Goal: Information Seeking & Learning: Learn about a topic

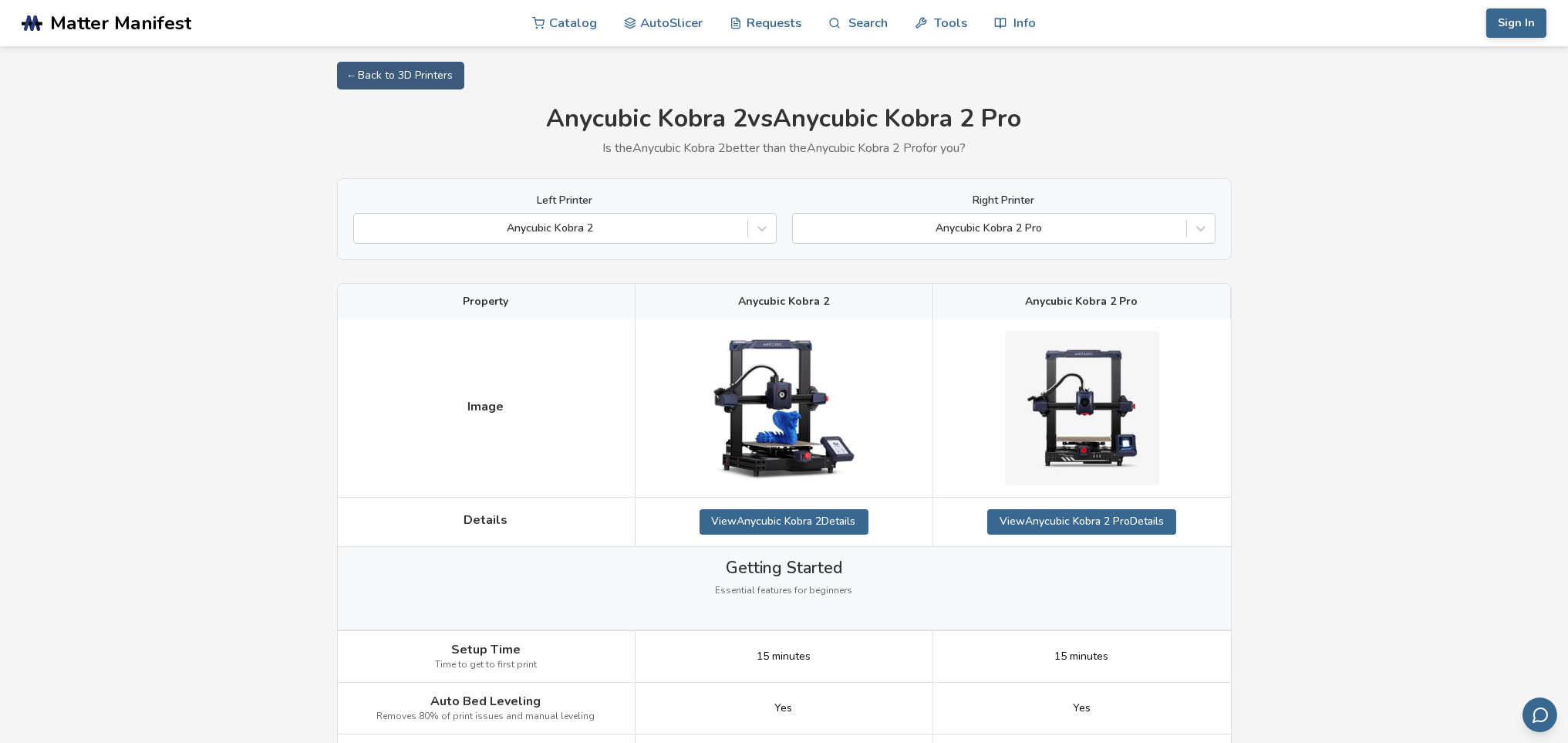
drag, startPoint x: 1574, startPoint y: 345, endPoint x: 1301, endPoint y: 179, distance: 319.5
click at [1301, 179] on html ".cls-1, .cls-2, .cls-3 { stroke-width: 0px; } .cls-2 { fill: #1d1e56; } .cls-3 …" at bounding box center [784, 372] width 1568 height 743
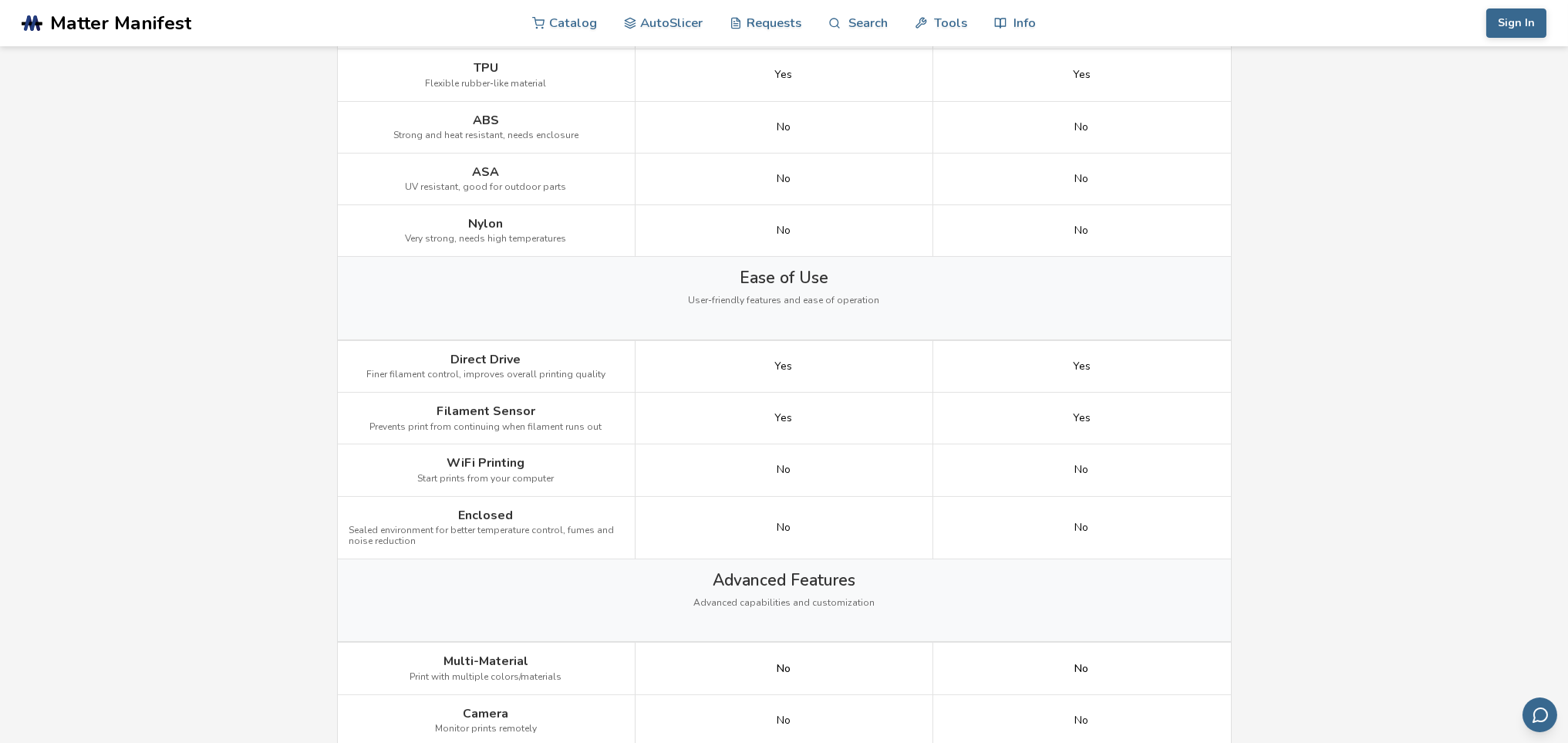
scroll to position [1204, 0]
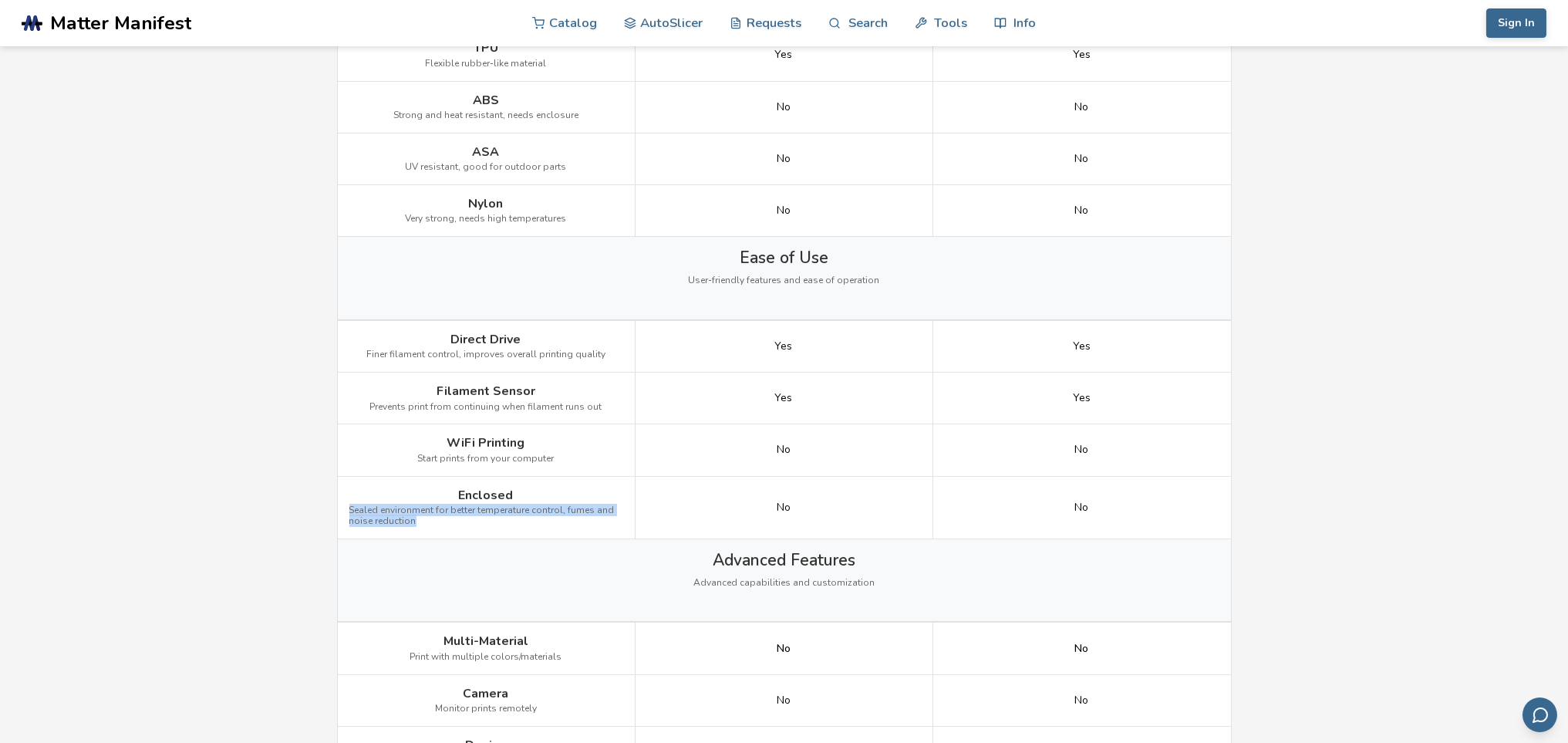
drag, startPoint x: 426, startPoint y: 521, endPoint x: 349, endPoint y: 512, distance: 77.5
click at [350, 512] on span "Sealed environment for better temperature control, fumes and noise reduction" at bounding box center [486, 516] width 274 height 22
copy span "Sealed environment for better temperature control, fumes and noise reduction"
click at [1454, 461] on main "← Back to 3D Printers Anycubic Kobra 2 vs Anycubic Kobra 2 Pro Is the Anycubic …" at bounding box center [784, 440] width 1568 height 3287
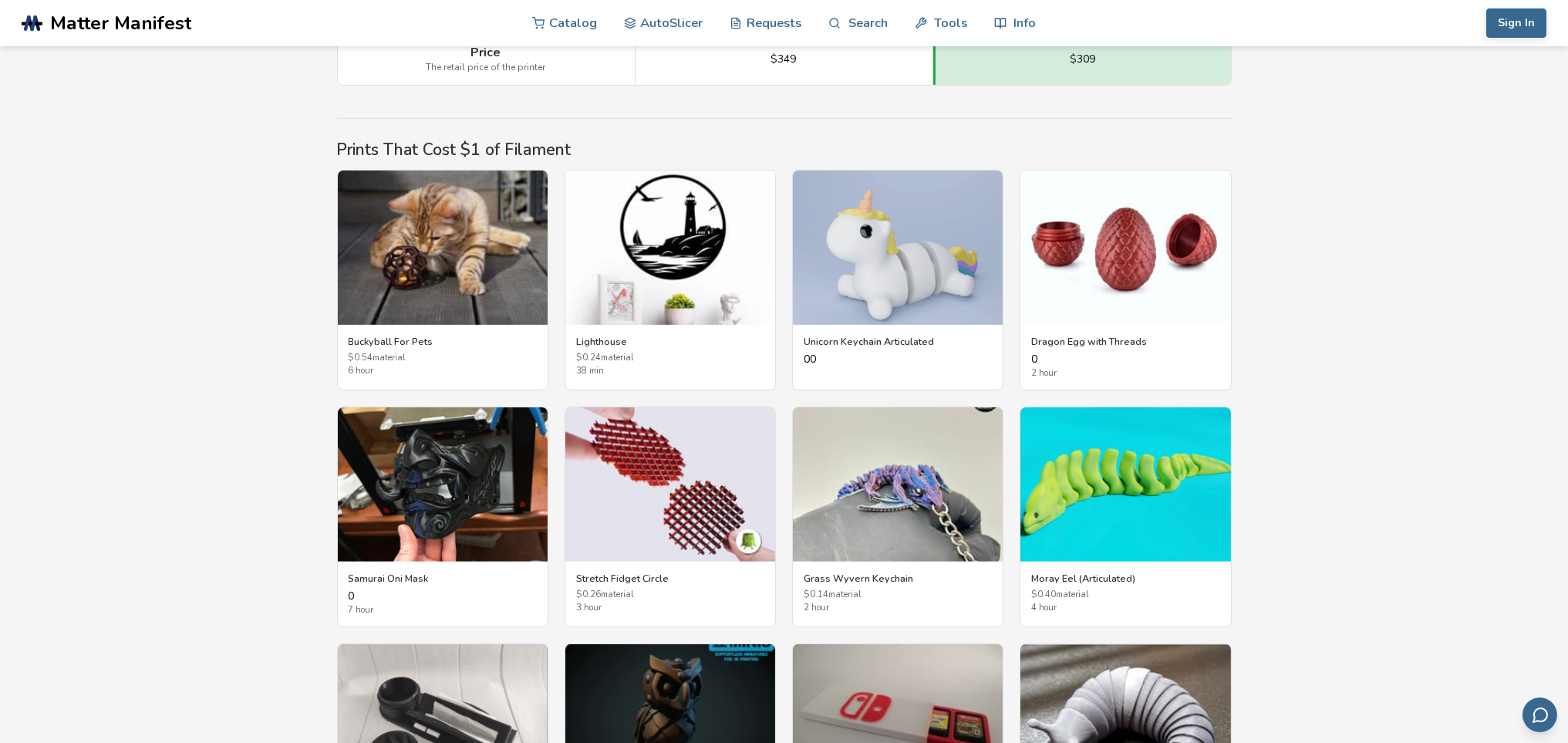
scroll to position [2407, 0]
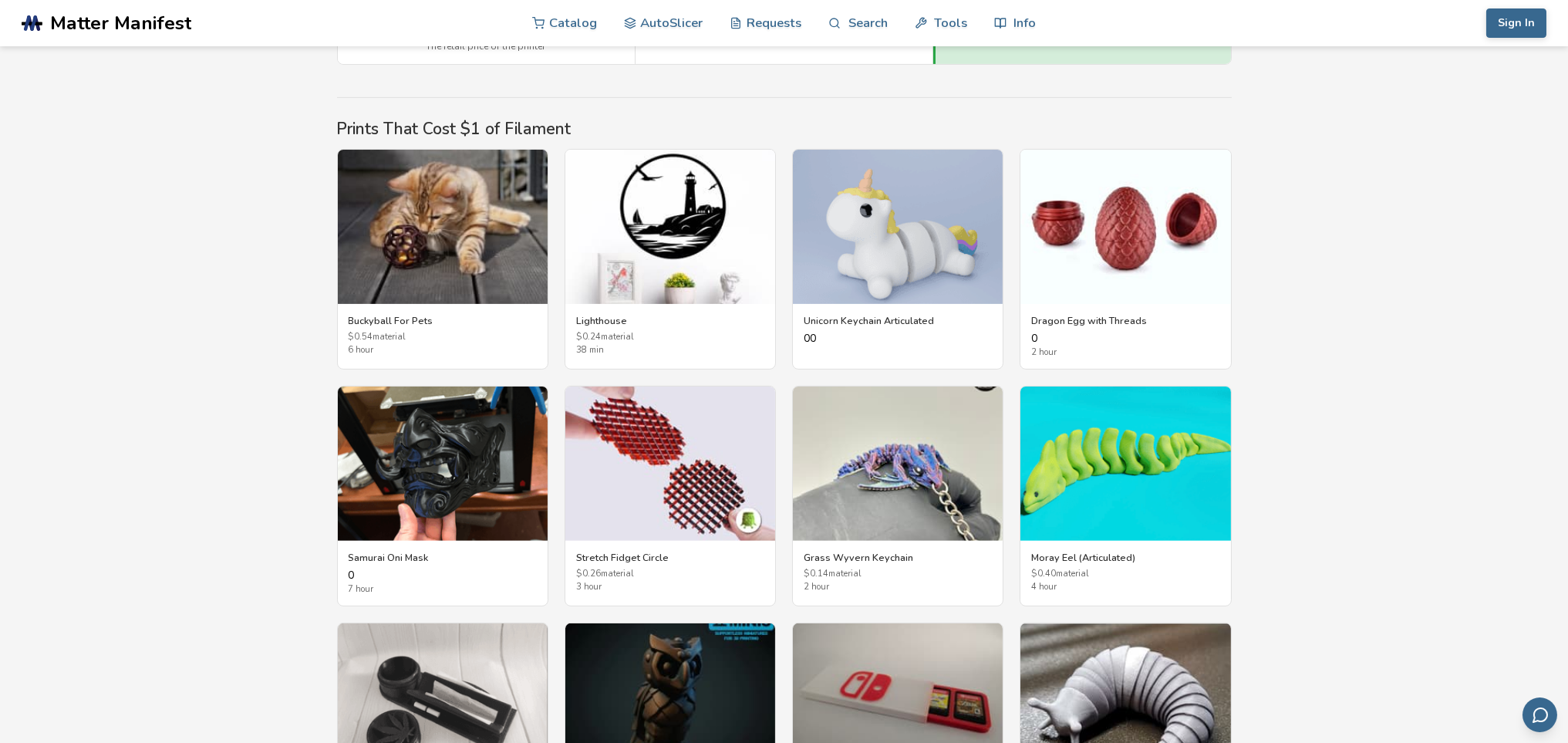
drag, startPoint x: 1574, startPoint y: 487, endPoint x: 1513, endPoint y: 555, distance: 91.4
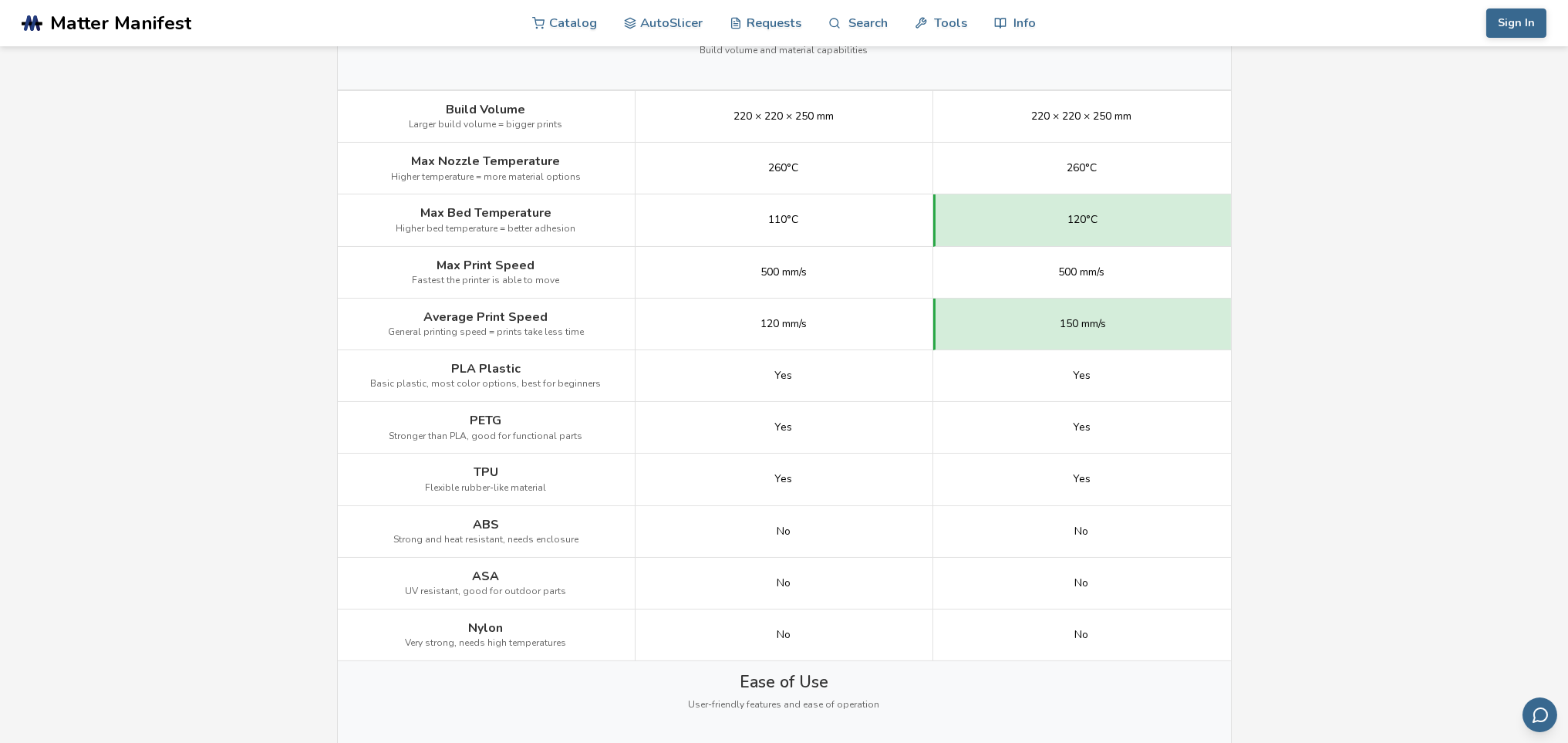
scroll to position [576, 0]
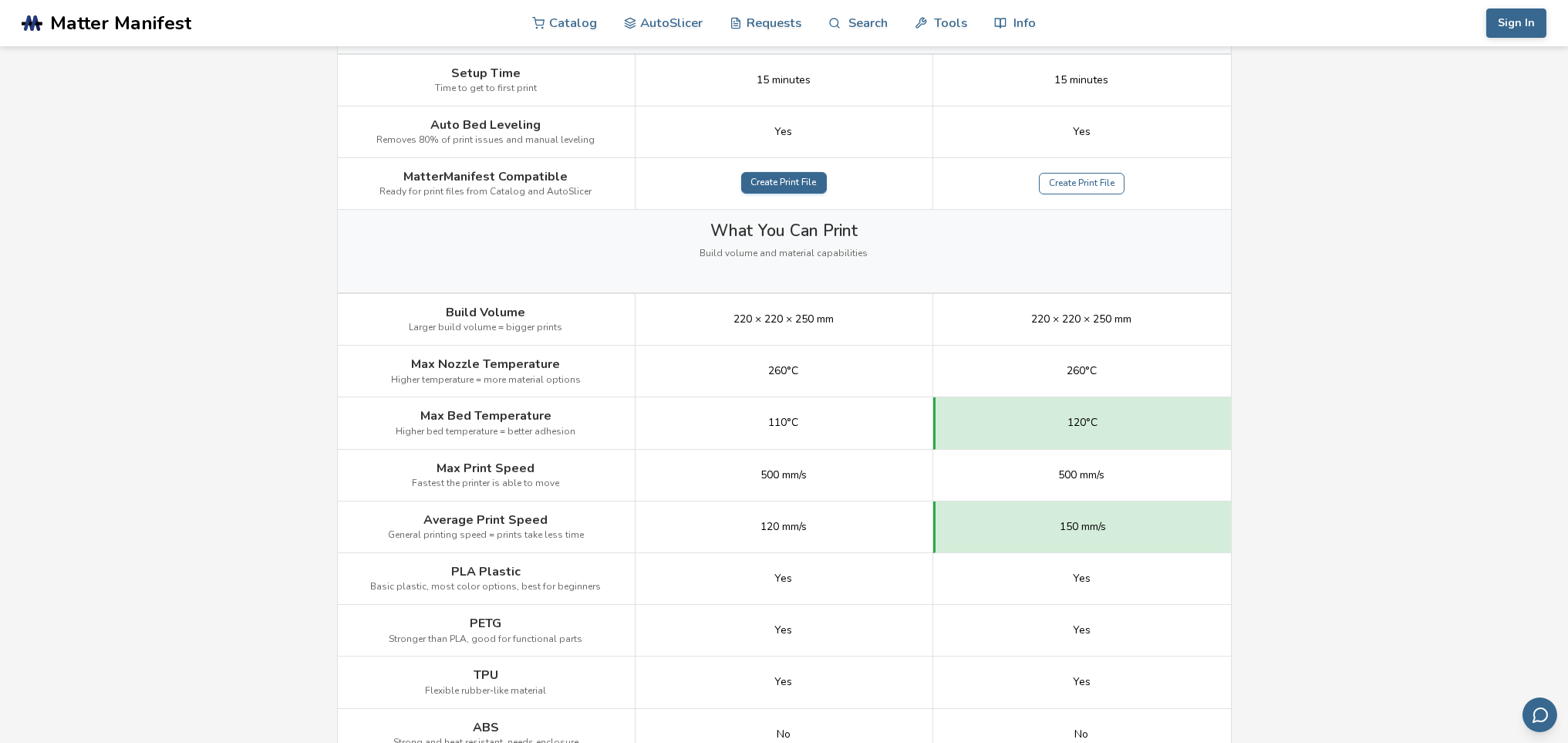
click at [780, 184] on link "Create Print File" at bounding box center [784, 183] width 86 height 22
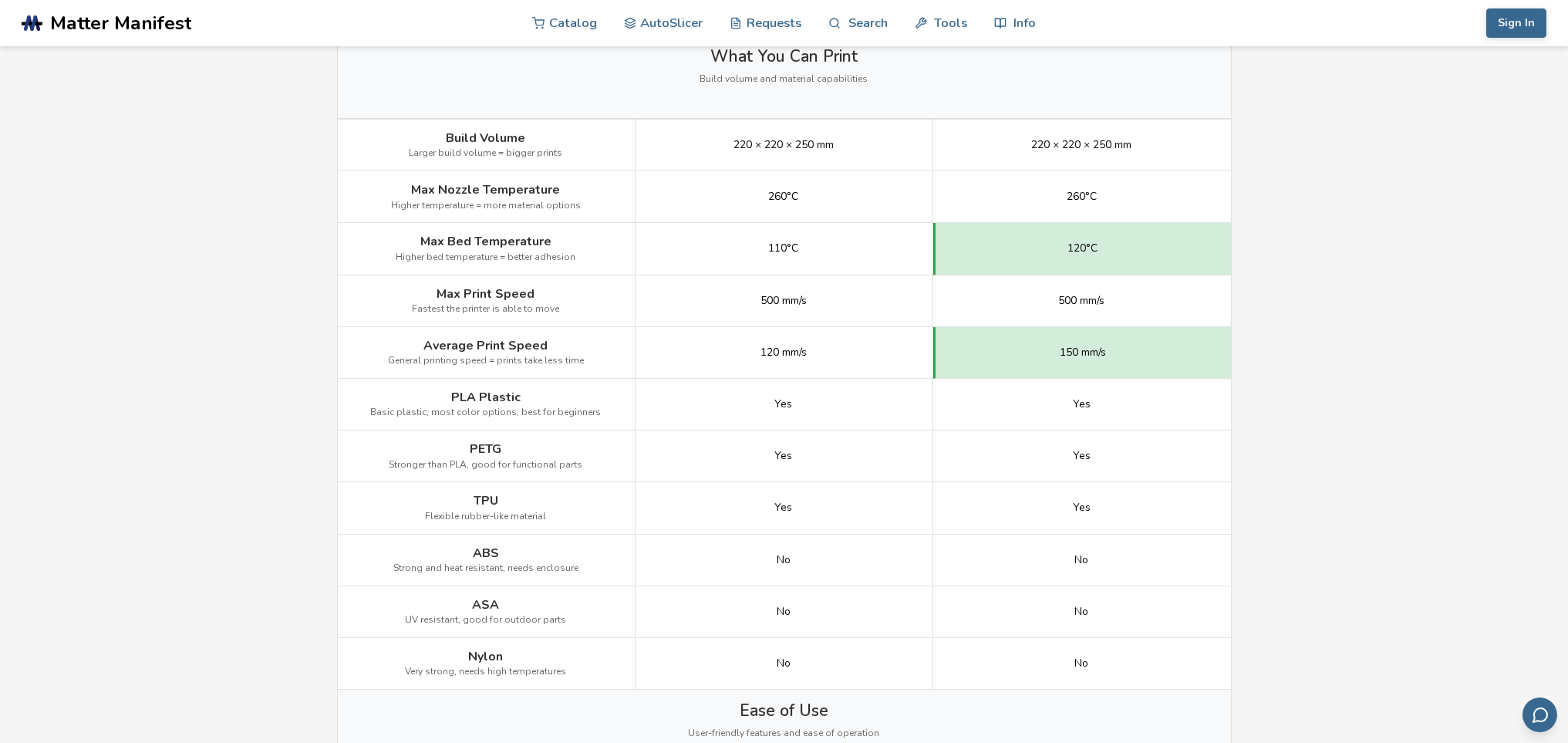
scroll to position [761, 0]
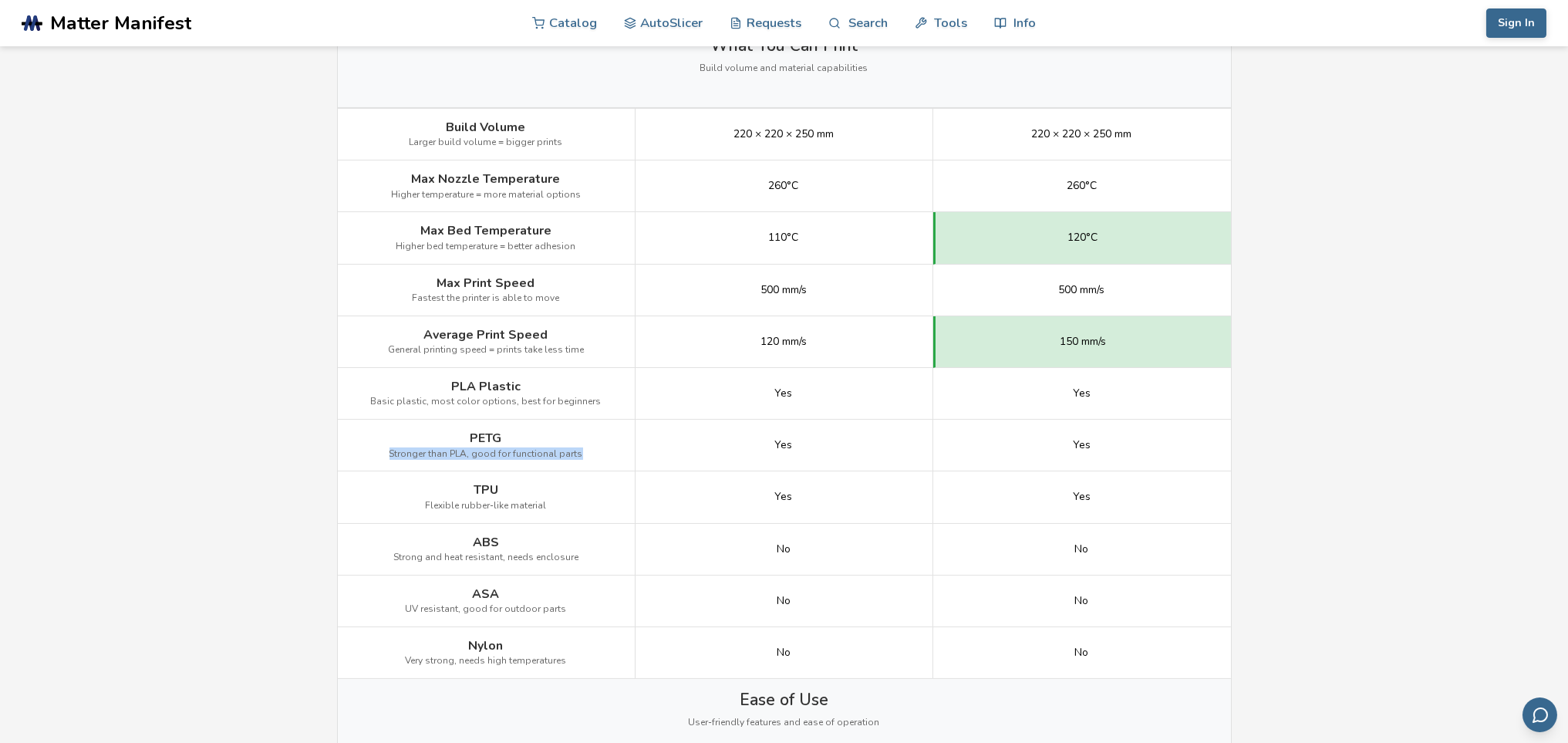
drag, startPoint x: 580, startPoint y: 448, endPoint x: 387, endPoint y: 453, distance: 193.1
click at [387, 453] on div "PETG Stronger than PLA, good for functional parts" at bounding box center [487, 445] width 298 height 52
copy span "Stronger than PLA, good for functional parts"
drag, startPoint x: 577, startPoint y: 555, endPoint x: 389, endPoint y: 559, distance: 188.0
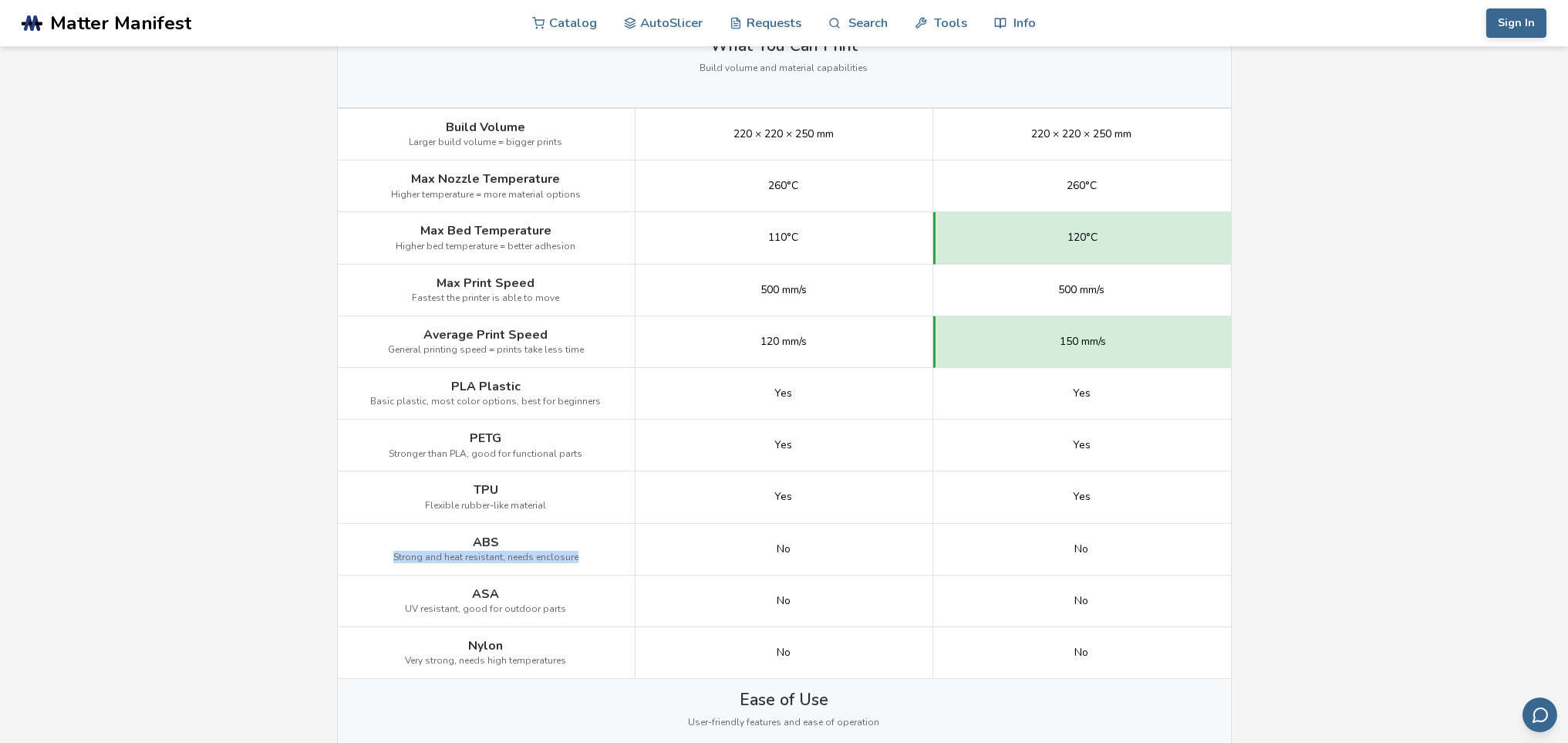
click at [389, 559] on div "ABS Strong and heat resistant, needs enclosure" at bounding box center [487, 549] width 298 height 52
copy span "Strong and heat resistant, needs enclosure"
drag, startPoint x: 576, startPoint y: 608, endPoint x: 411, endPoint y: 608, distance: 165.0
click at [411, 608] on div "ASA UV resistant, good for outdoor parts" at bounding box center [487, 601] width 298 height 52
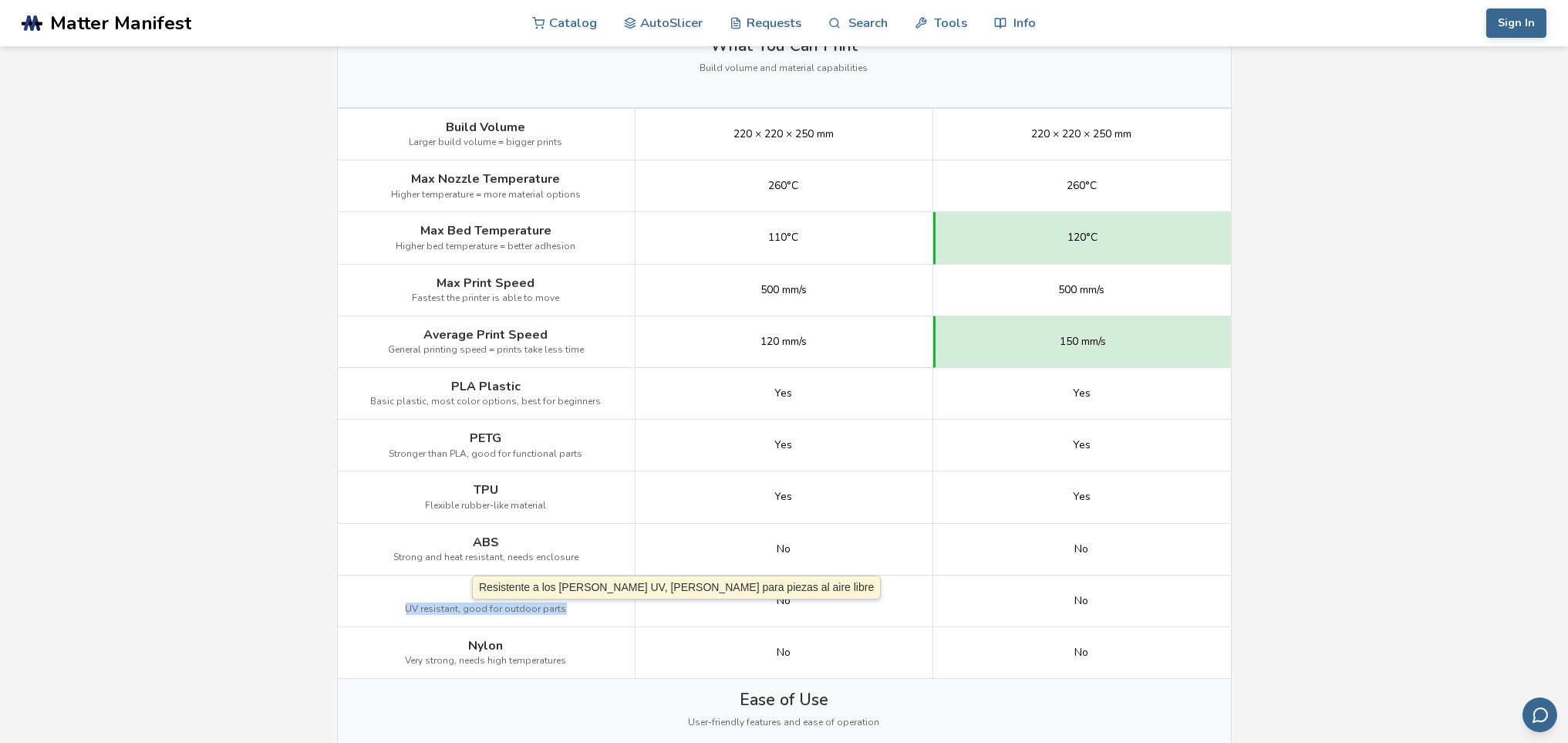
copy span "UV resistant, good for outdoor parts"
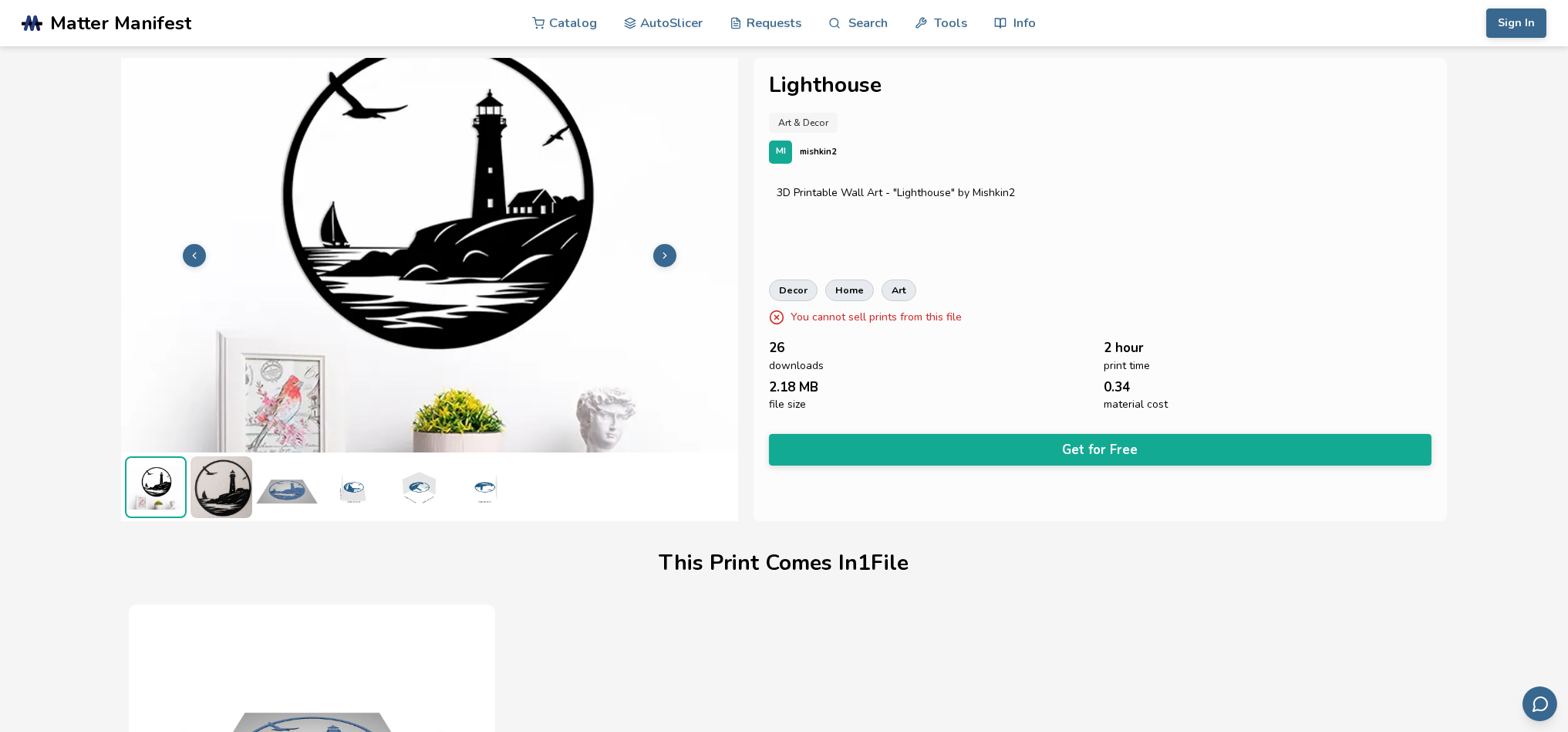
click at [498, 201] on img at bounding box center [430, 254] width 617 height 464
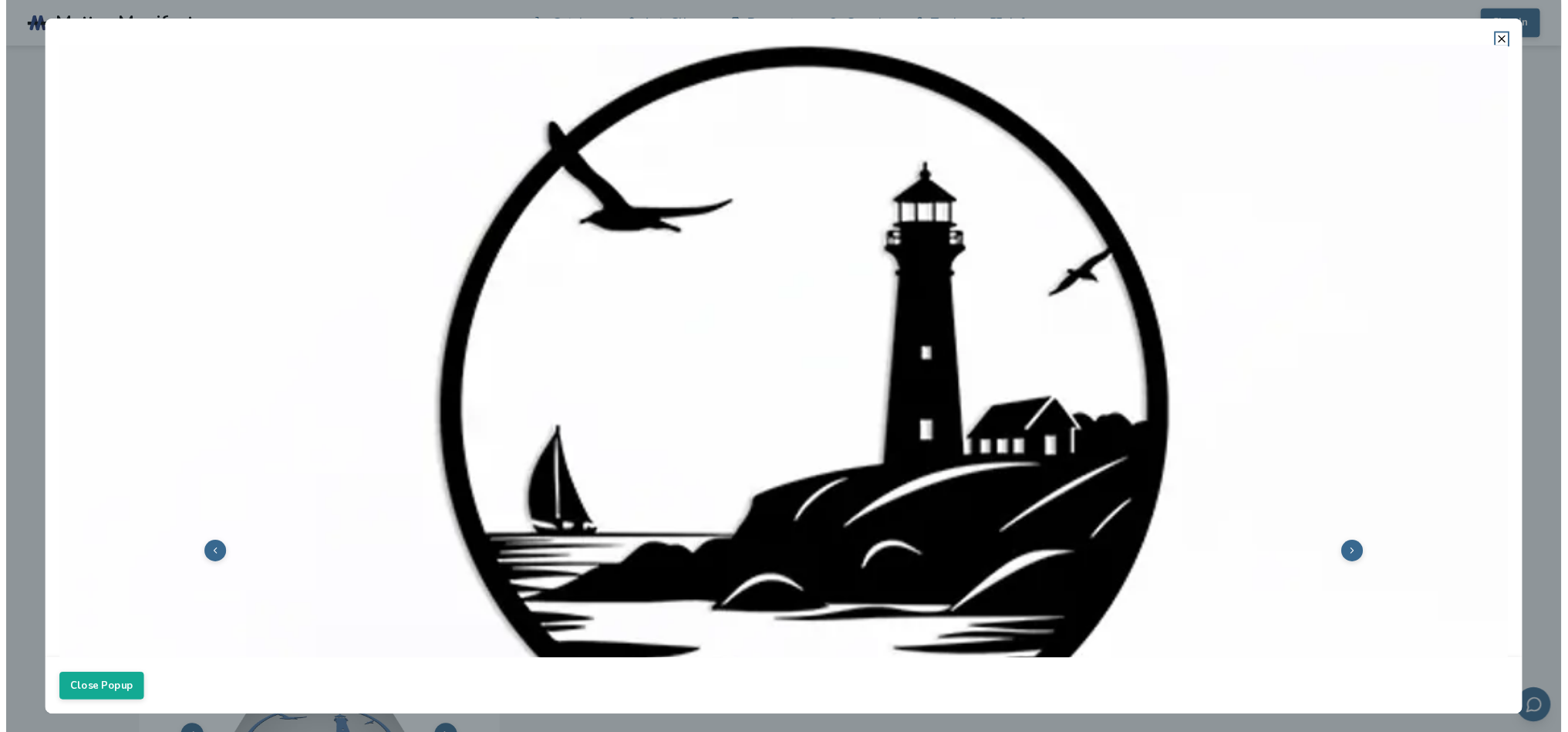
scroll to position [93, 0]
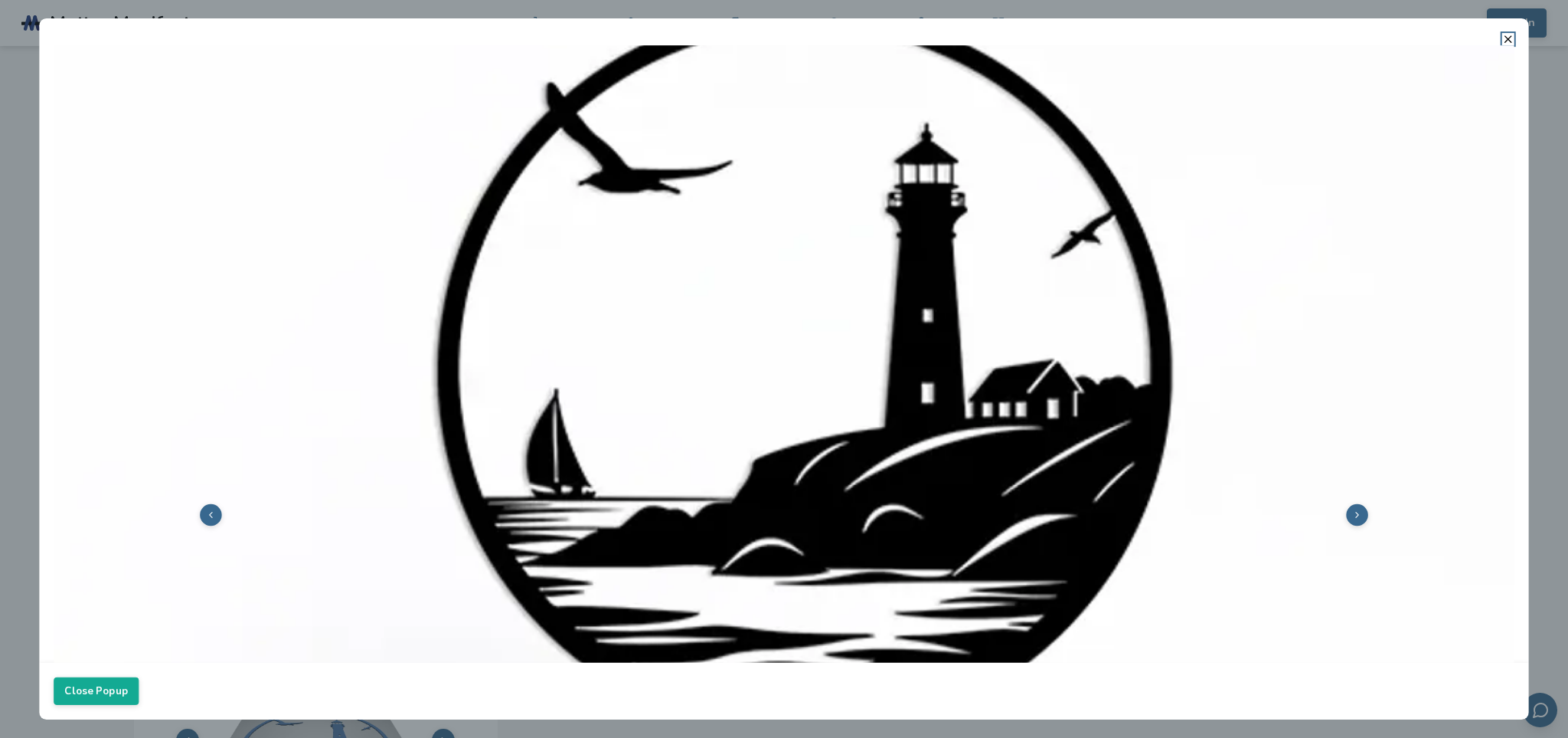
click at [1353, 515] on icon at bounding box center [1357, 514] width 10 height 10
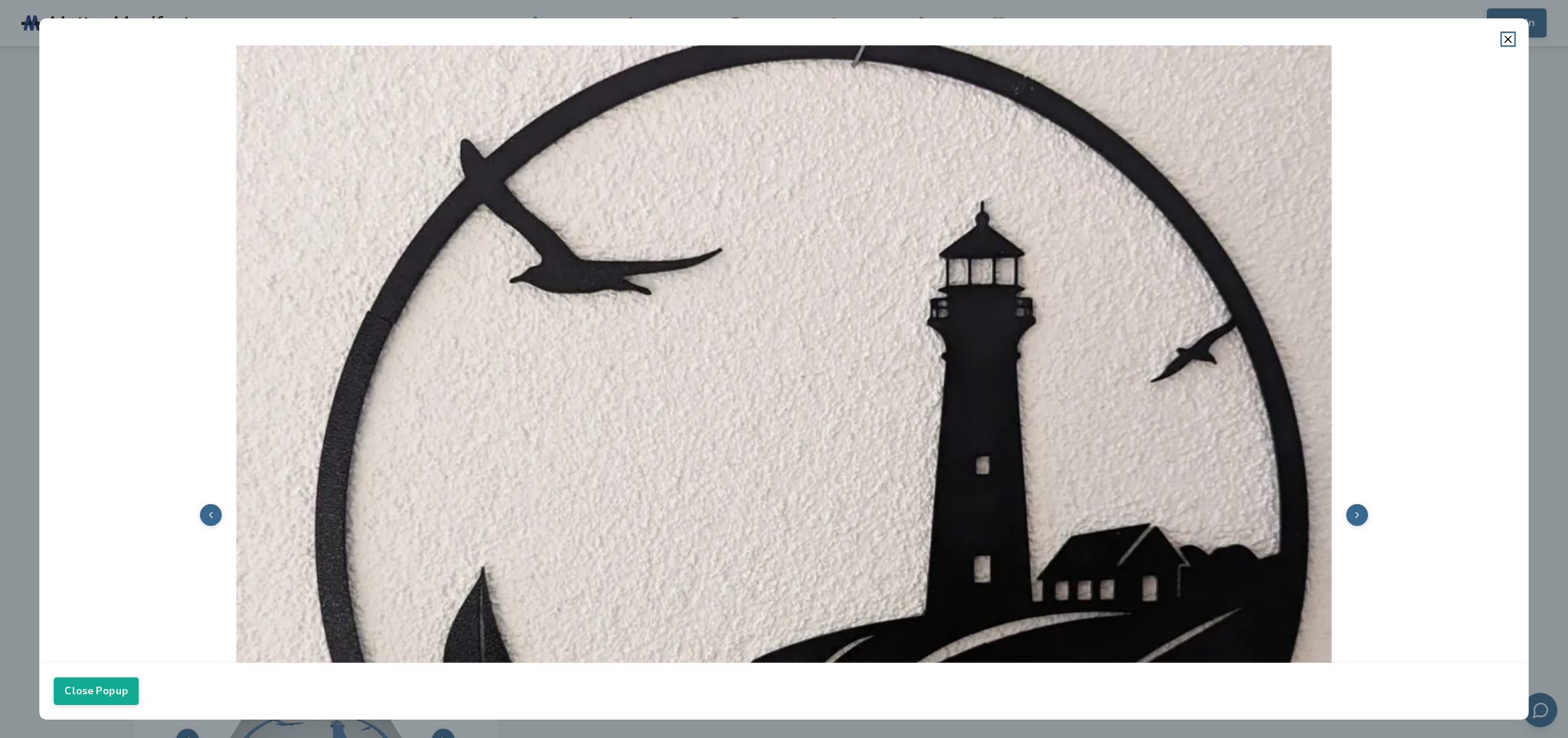
click at [1353, 515] on icon at bounding box center [1357, 514] width 10 height 10
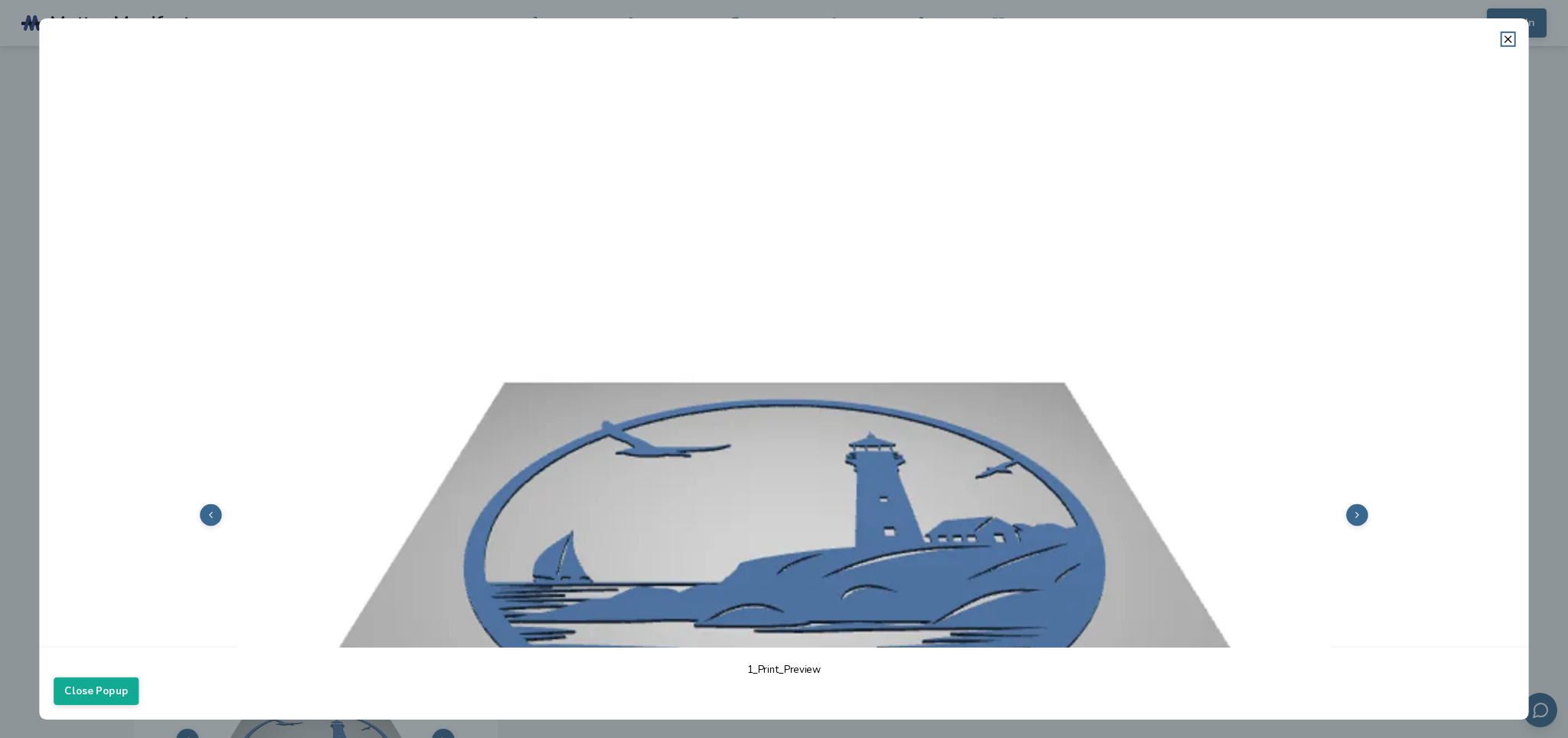
click at [1353, 515] on icon at bounding box center [1357, 514] width 10 height 10
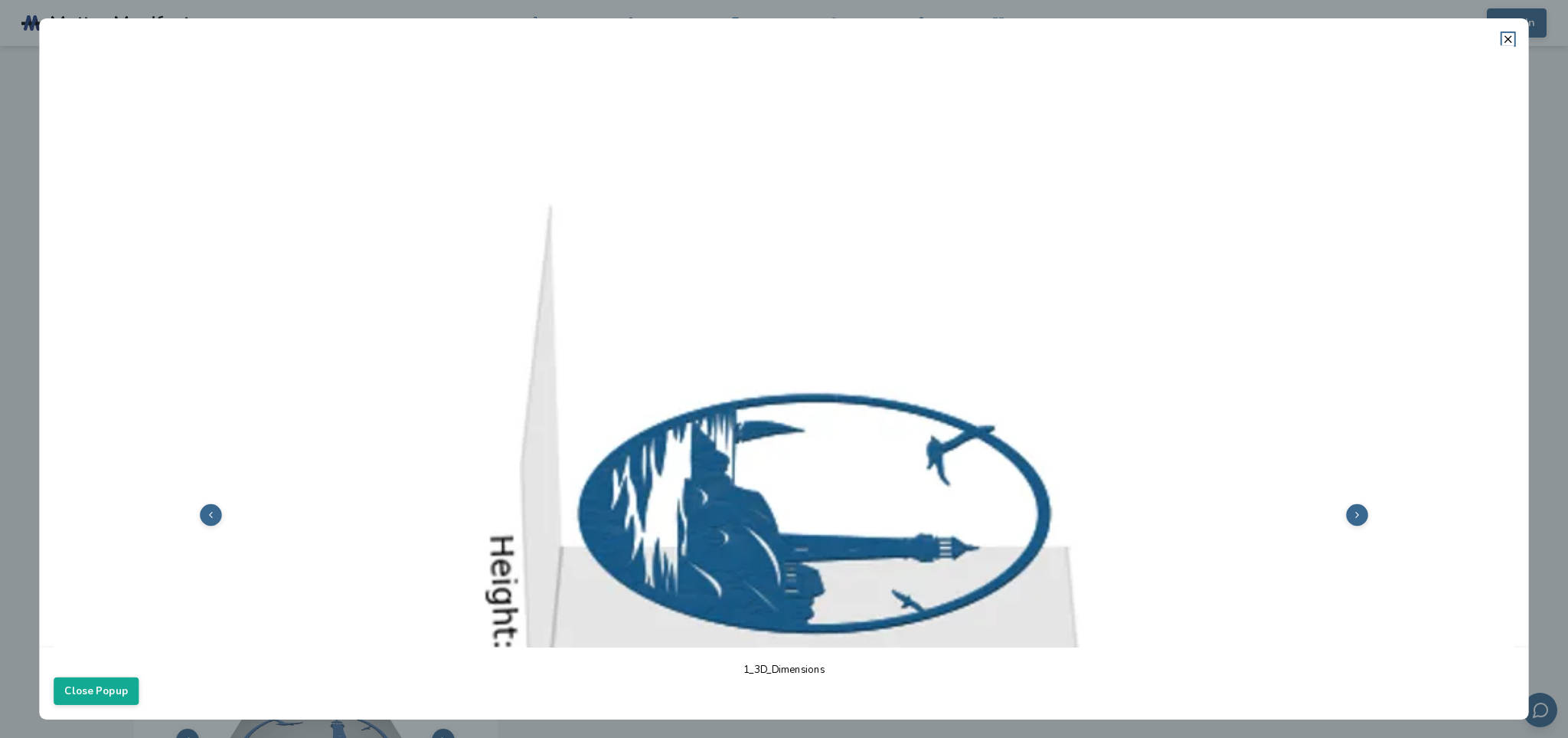
click at [1353, 515] on icon at bounding box center [1357, 514] width 10 height 10
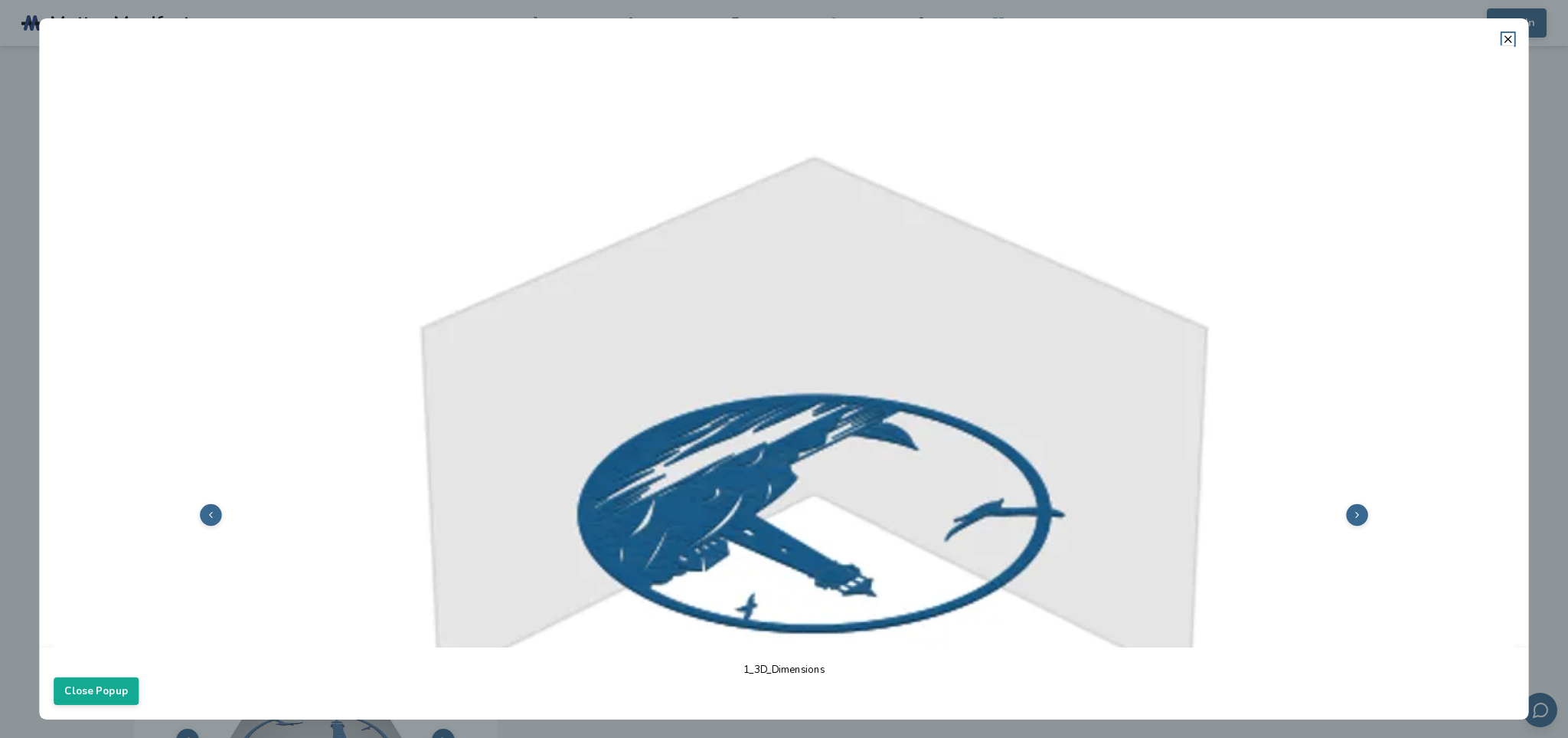
click at [1353, 514] on button at bounding box center [1358, 516] width 23 height 23
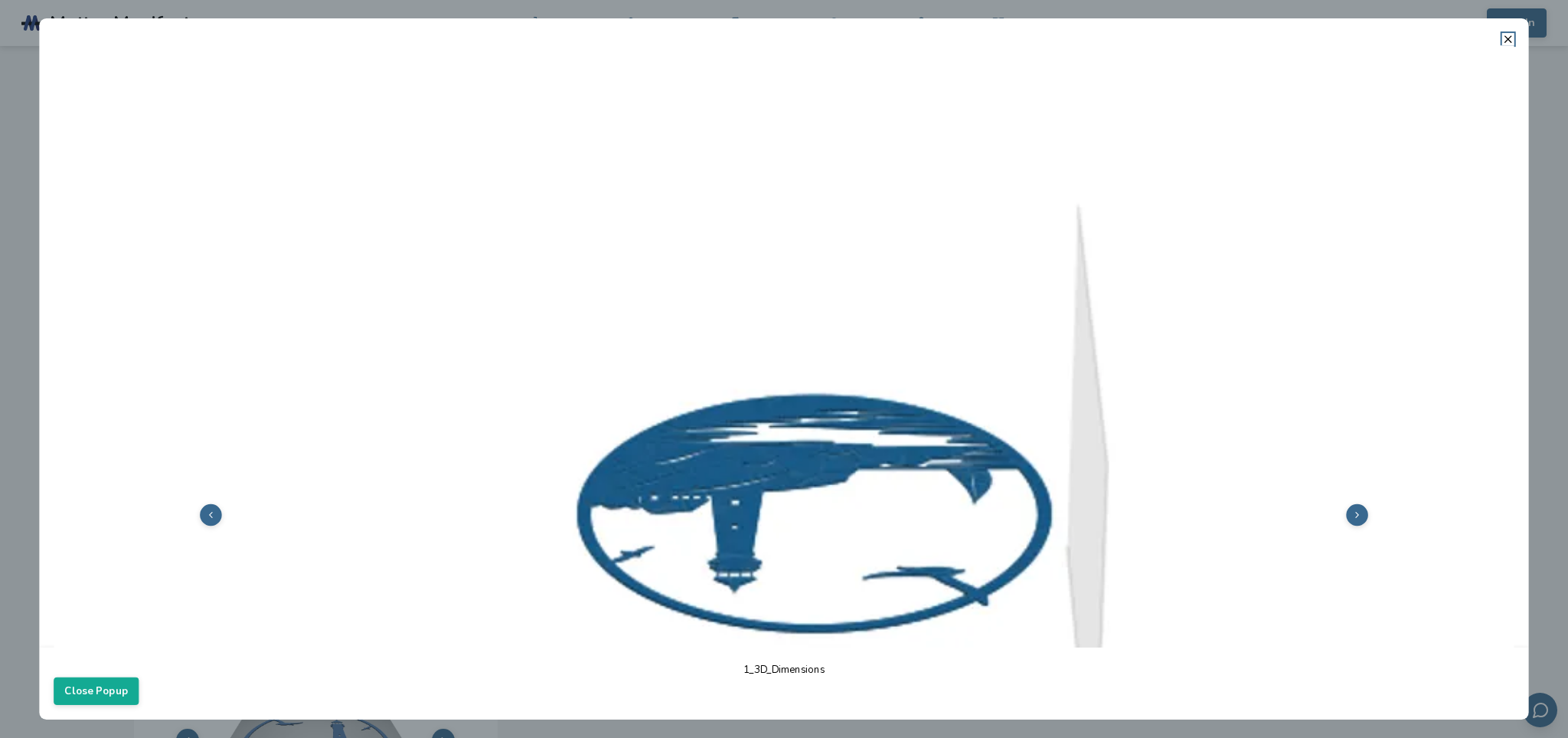
click at [1353, 514] on button at bounding box center [1358, 516] width 23 height 23
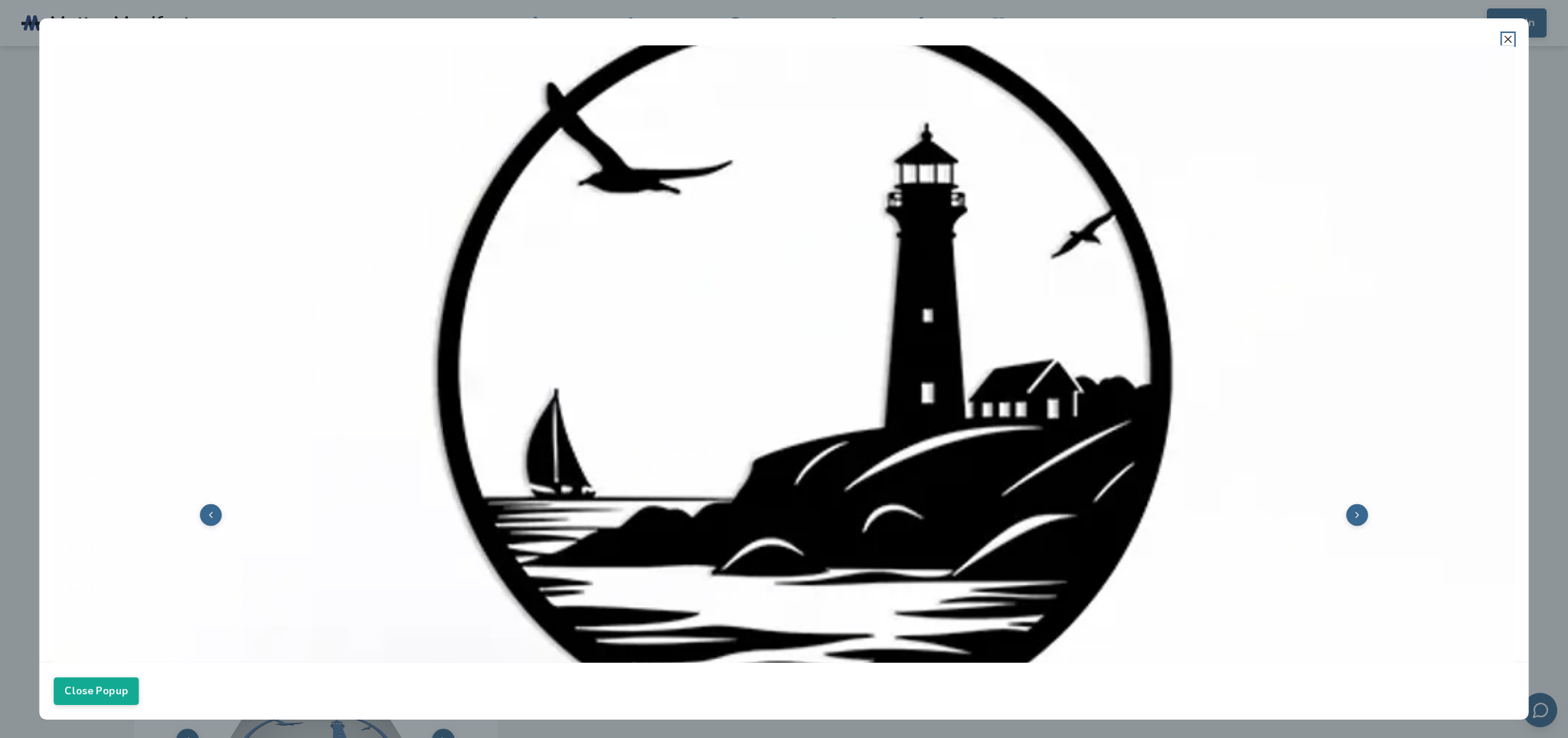
click at [1510, 39] on line at bounding box center [1508, 38] width 6 height 6
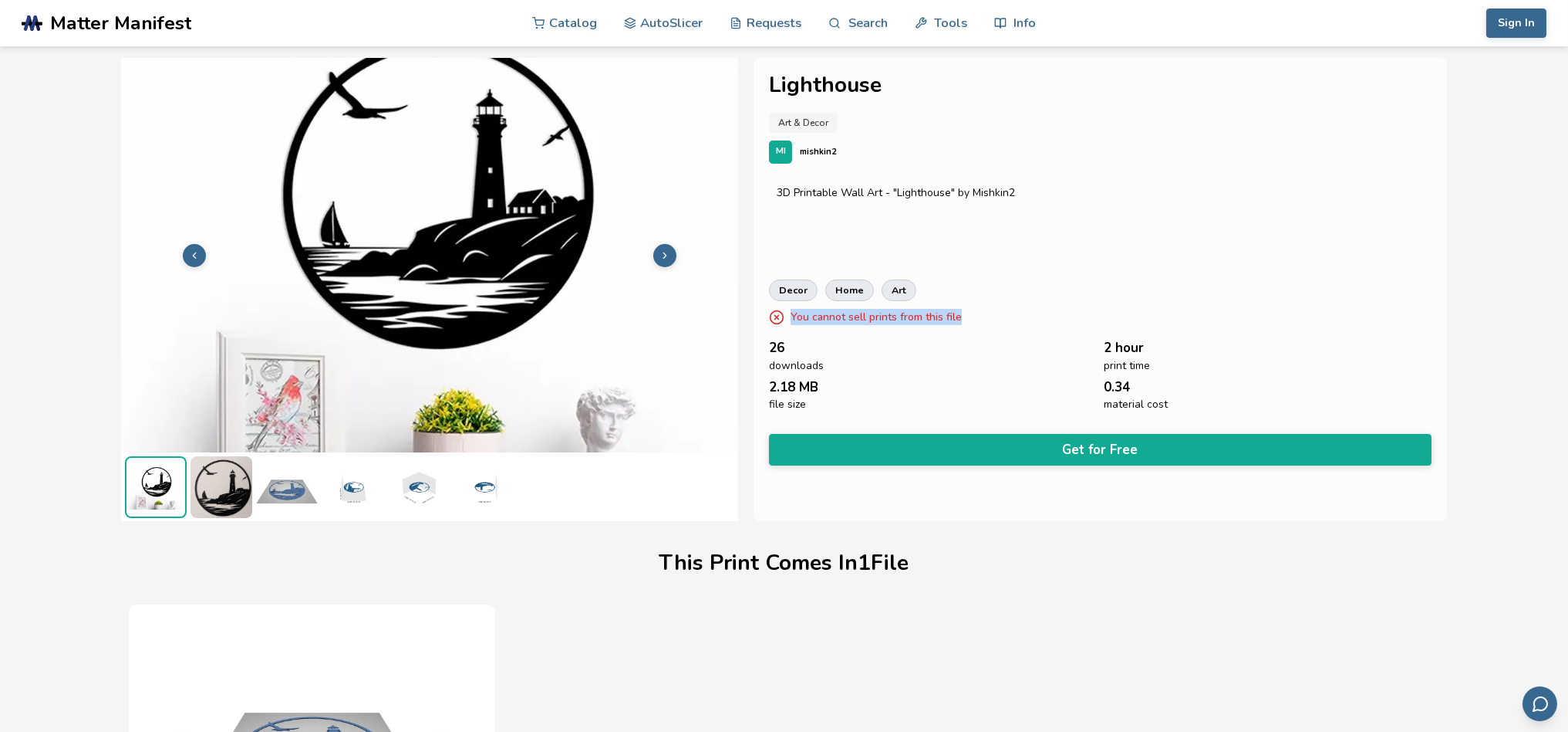
drag, startPoint x: 968, startPoint y: 314, endPoint x: 791, endPoint y: 311, distance: 177.0
click at [791, 311] on div "You cannot sell prints from this file" at bounding box center [1100, 317] width 663 height 17
copy p "You cannot sell prints from this file"
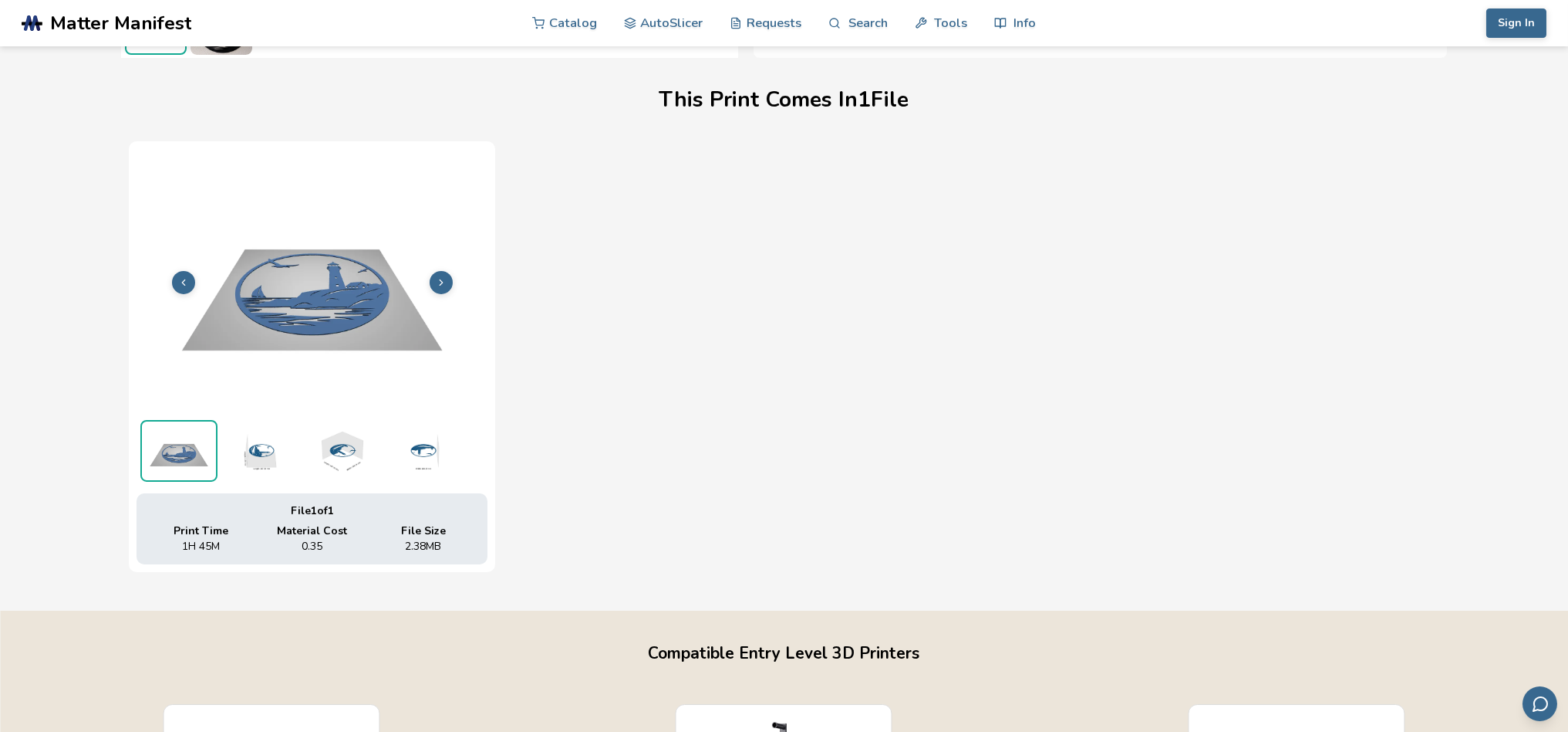
scroll to position [0, 0]
